Goal: Task Accomplishment & Management: Use online tool/utility

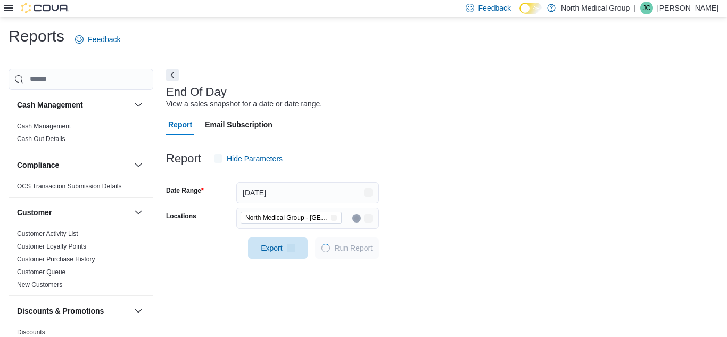
scroll to position [14, 0]
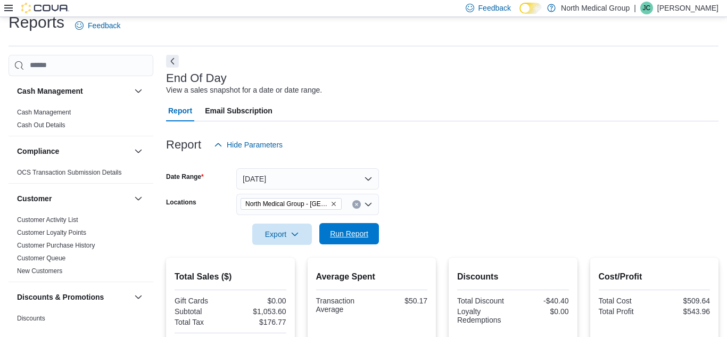
click at [339, 233] on span "Run Report" at bounding box center [349, 233] width 38 height 11
click at [359, 233] on span "Run Report" at bounding box center [349, 233] width 38 height 11
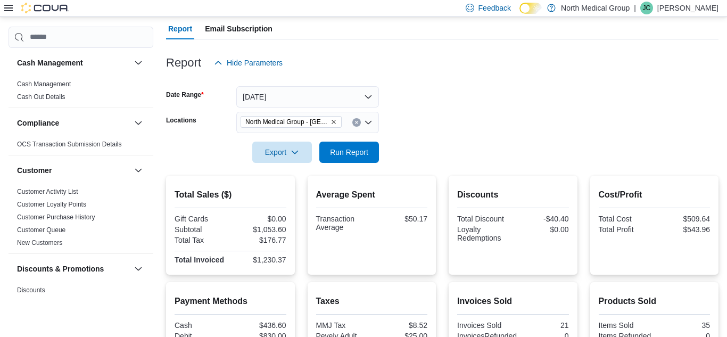
scroll to position [88, 0]
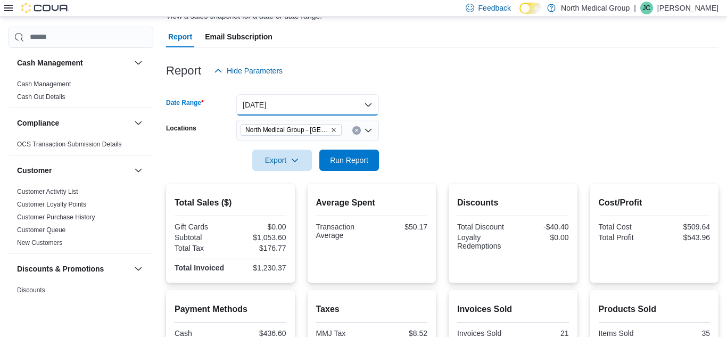
click at [346, 101] on button "[DATE]" at bounding box center [307, 104] width 143 height 21
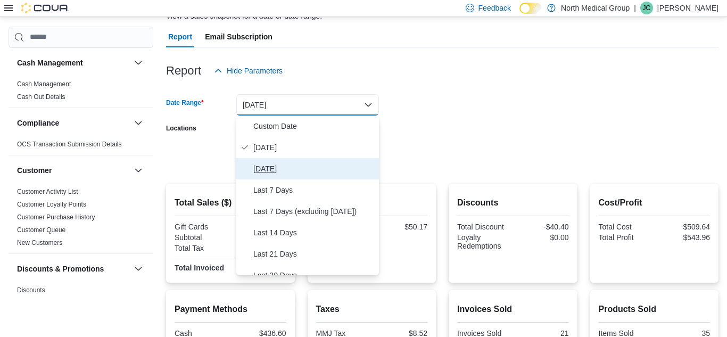
click at [313, 166] on span "[DATE]" at bounding box center [313, 168] width 121 height 13
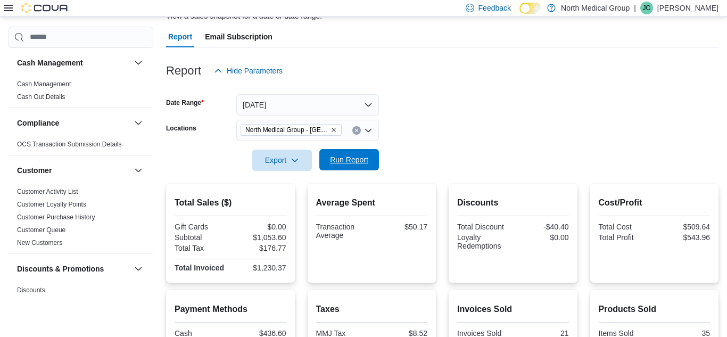
click at [335, 166] on span "Run Report" at bounding box center [349, 159] width 47 height 21
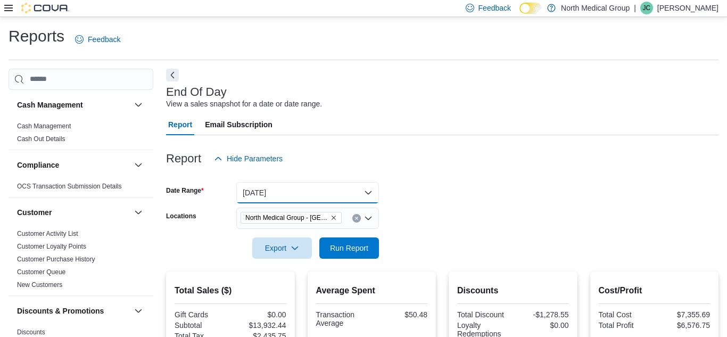
click at [310, 187] on button "[DATE]" at bounding box center [307, 192] width 143 height 21
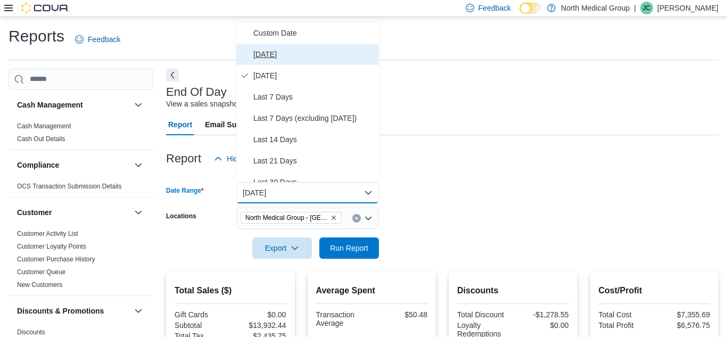
click at [298, 61] on button "[DATE]" at bounding box center [307, 54] width 143 height 21
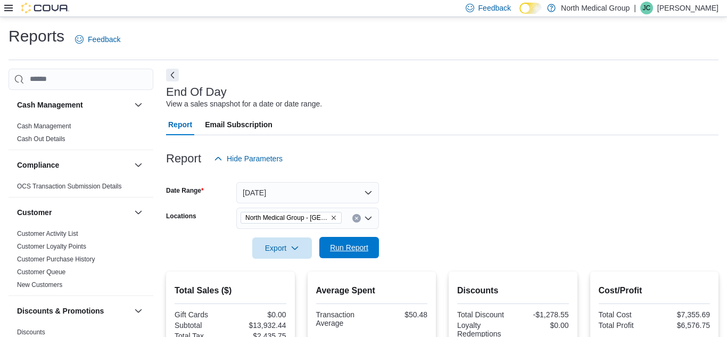
click at [340, 242] on span "Run Report" at bounding box center [349, 247] width 47 height 21
click at [7, 5] on icon at bounding box center [8, 8] width 9 height 6
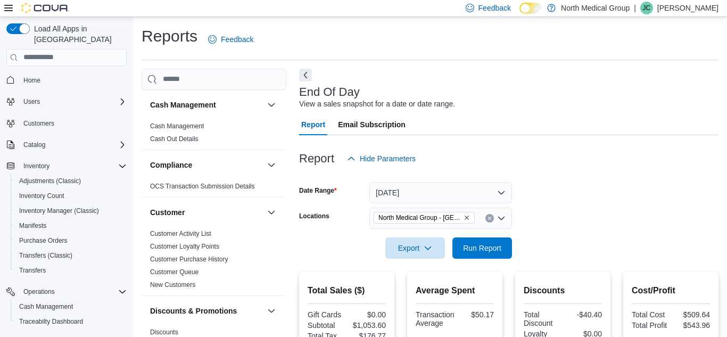
click at [6, 7] on icon at bounding box center [8, 8] width 9 height 6
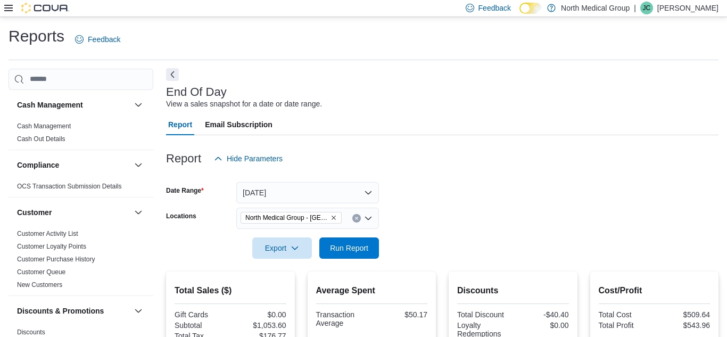
click at [172, 75] on button "Next" at bounding box center [172, 74] width 13 height 13
